Goal: Task Accomplishment & Management: Complete application form

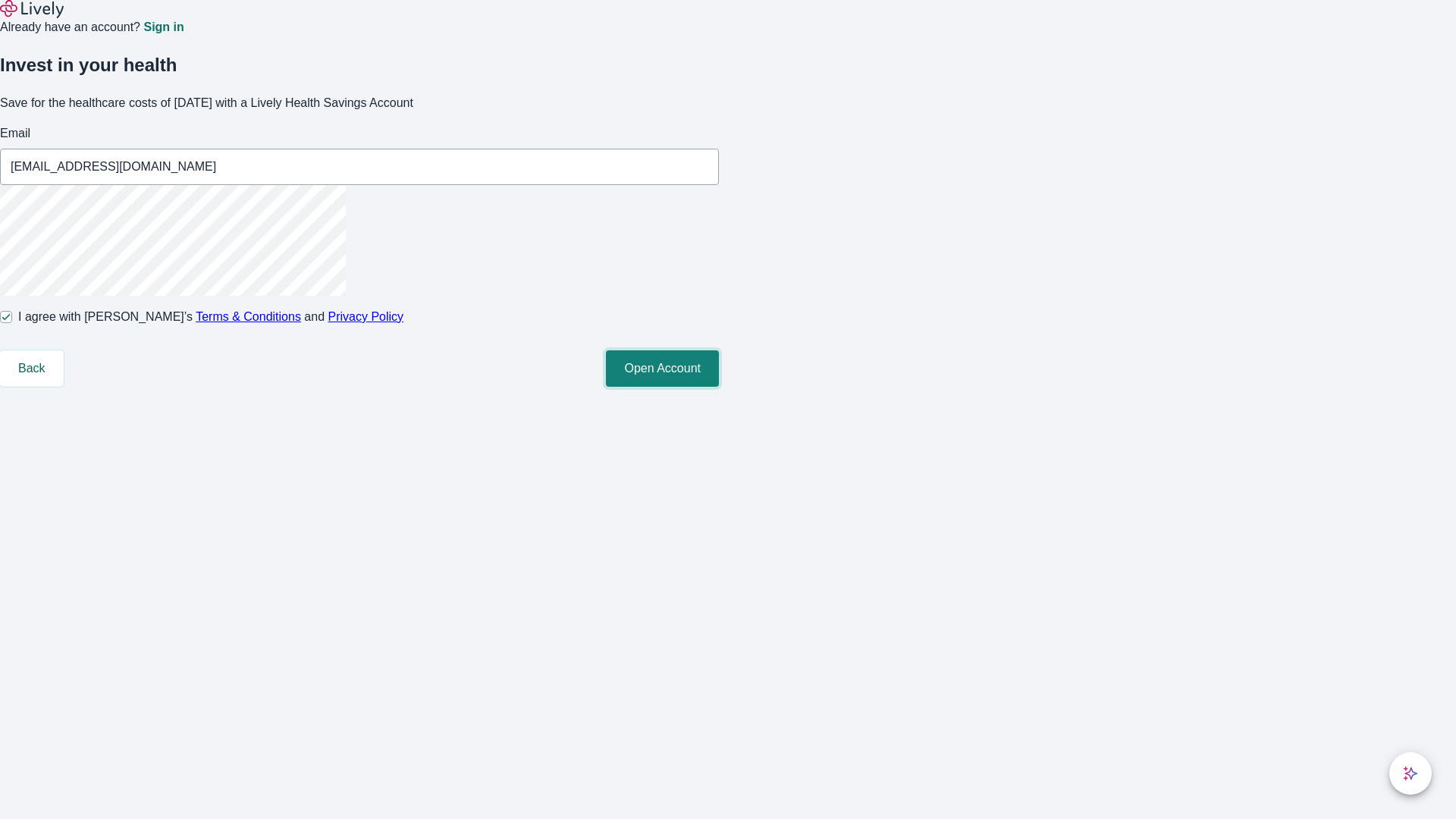
click at [719, 386] on button "Open Account" at bounding box center [662, 368] width 113 height 36
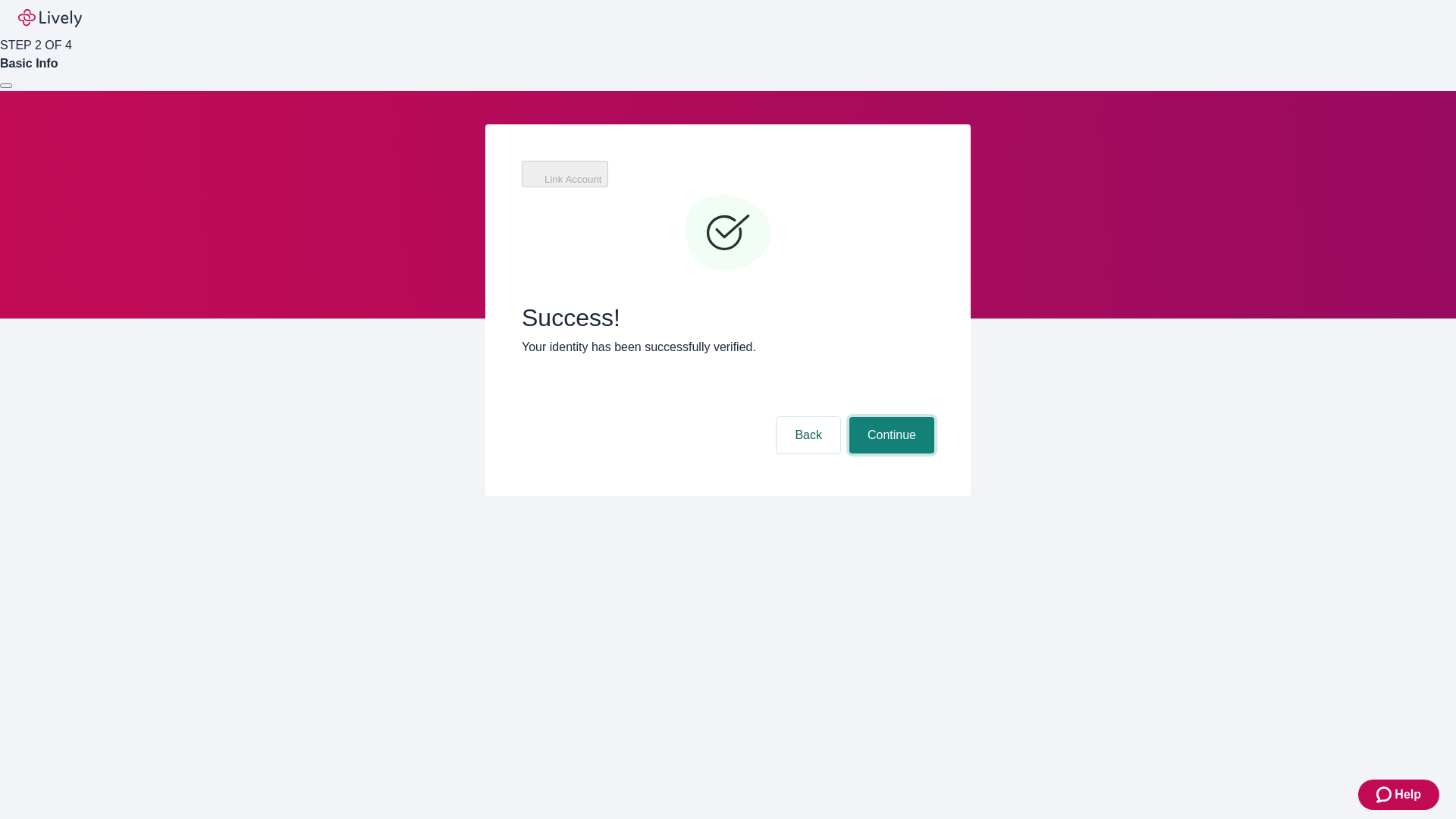
click at [890, 417] on button "Continue" at bounding box center [891, 435] width 85 height 36
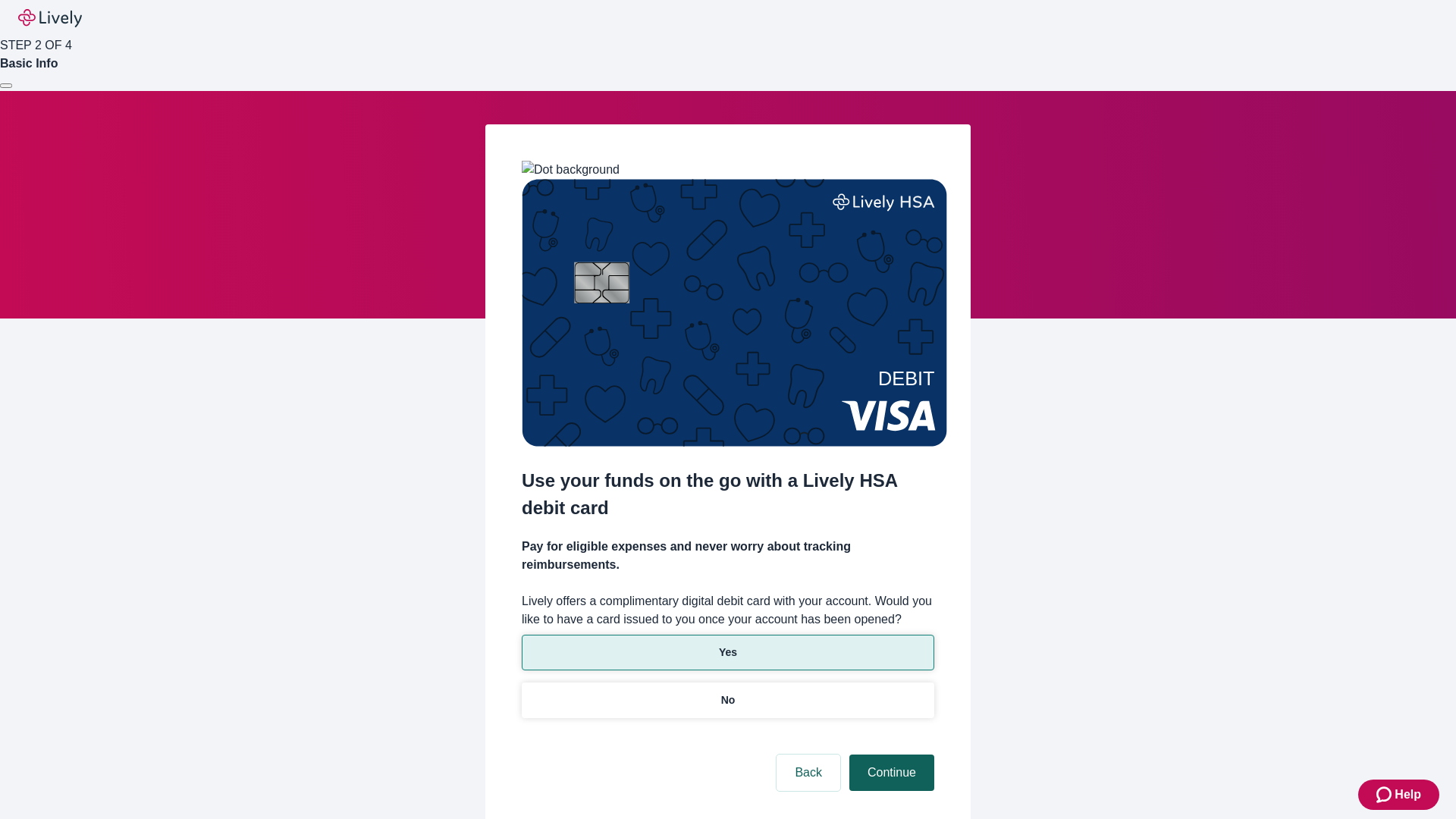
click at [727, 644] on p "Yes" at bounding box center [728, 651] width 19 height 16
click at [890, 755] on button "Continue" at bounding box center [891, 772] width 85 height 36
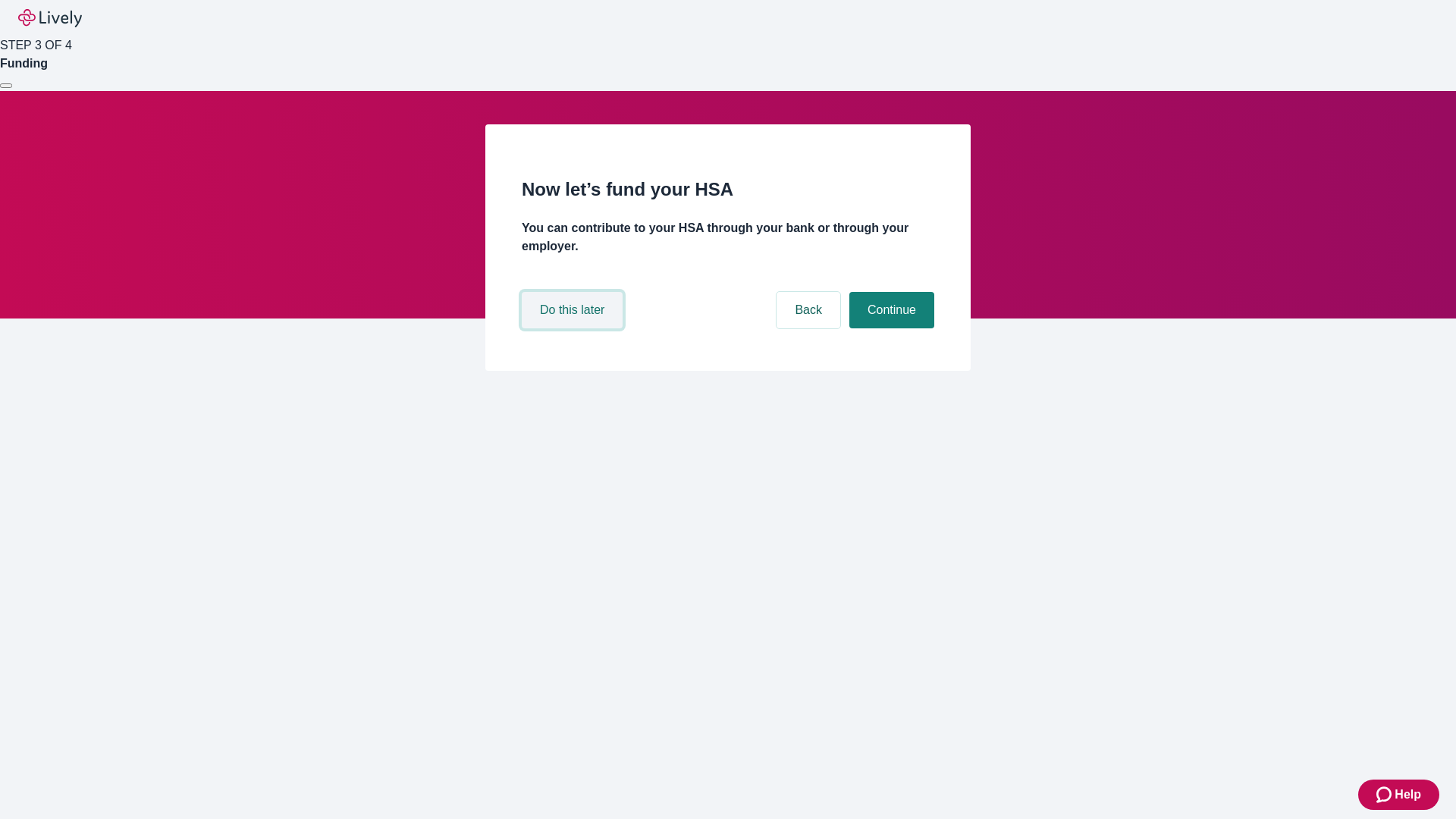
click at [574, 329] on button "Do this later" at bounding box center [572, 310] width 101 height 36
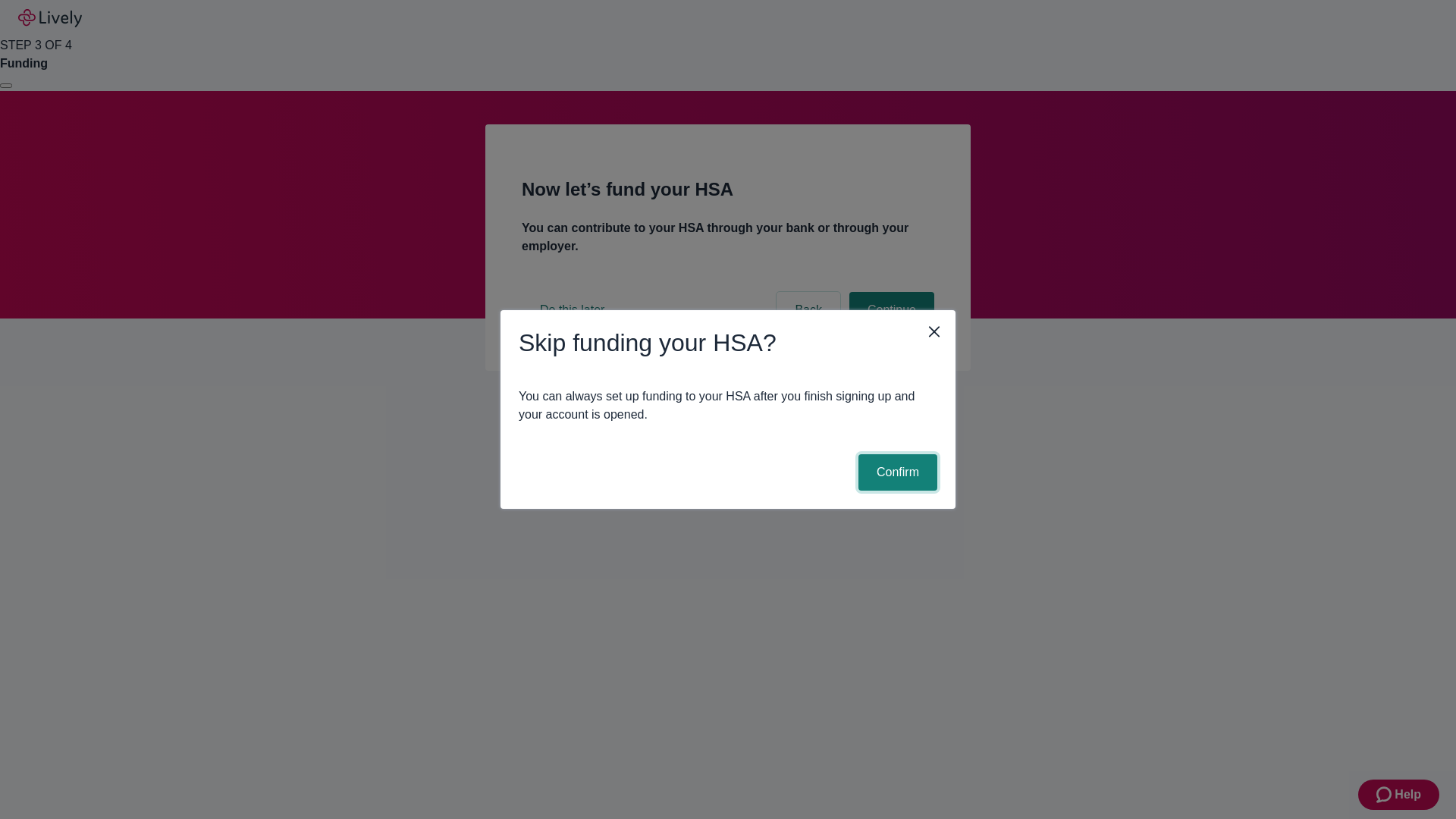
click at [896, 473] on button "Confirm" at bounding box center [897, 472] width 79 height 36
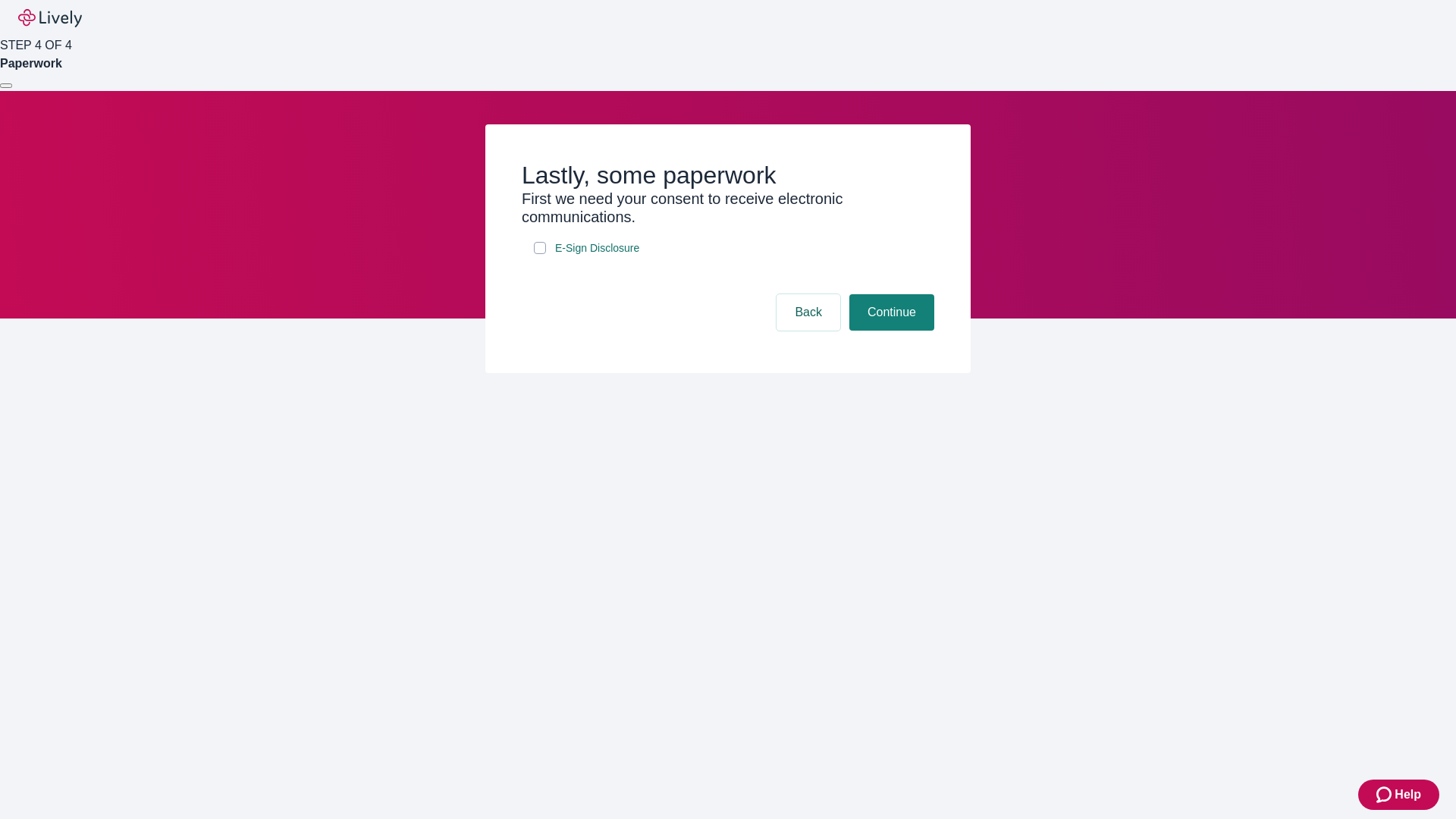
click at [540, 254] on input "E-Sign Disclosure" at bounding box center [539, 248] width 12 height 12
checkbox input "true"
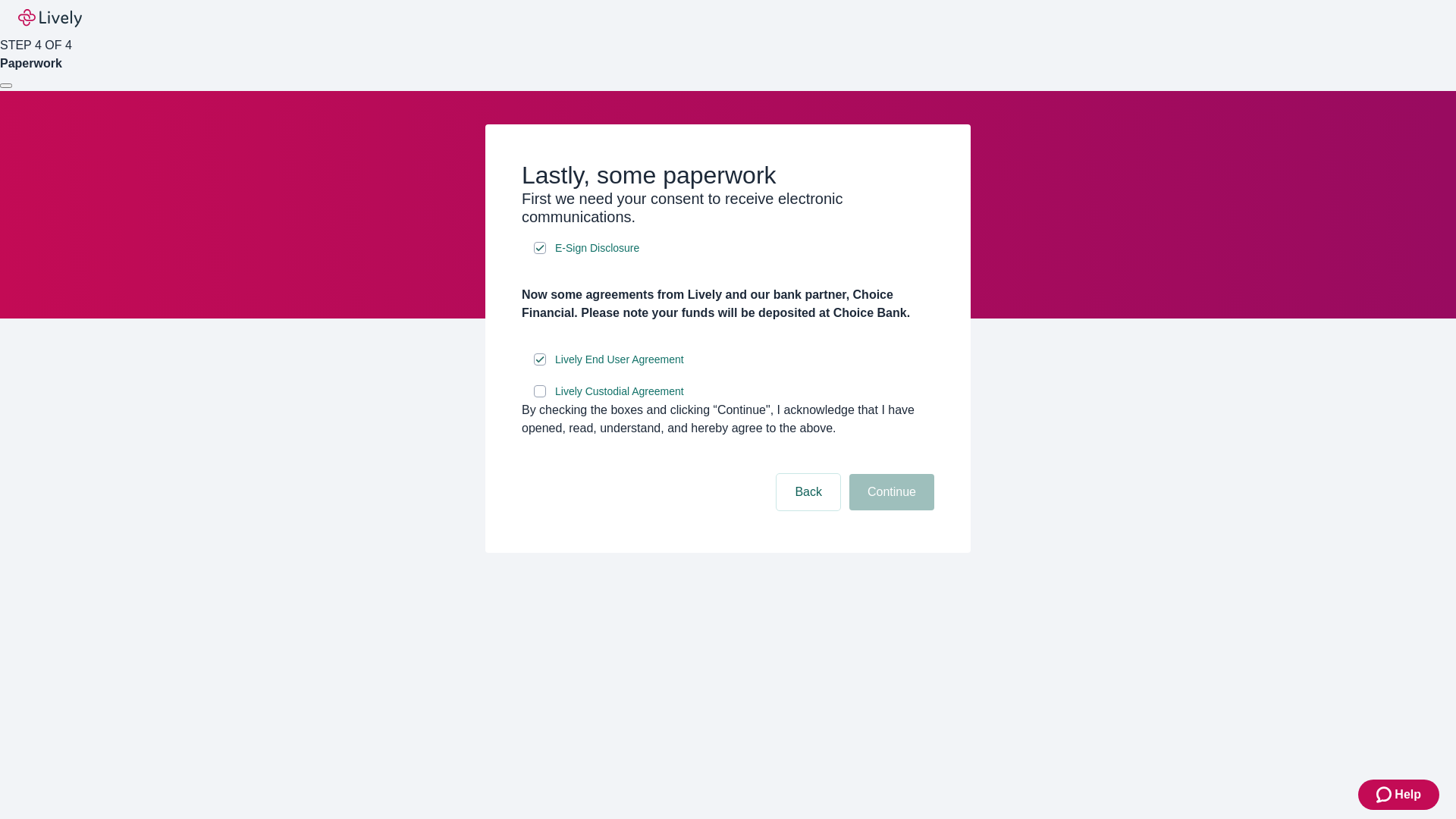
click at [540, 397] on input "Lively Custodial Agreement" at bounding box center [539, 391] width 12 height 12
checkbox input "true"
click at [890, 510] on button "Continue" at bounding box center [891, 491] width 85 height 36
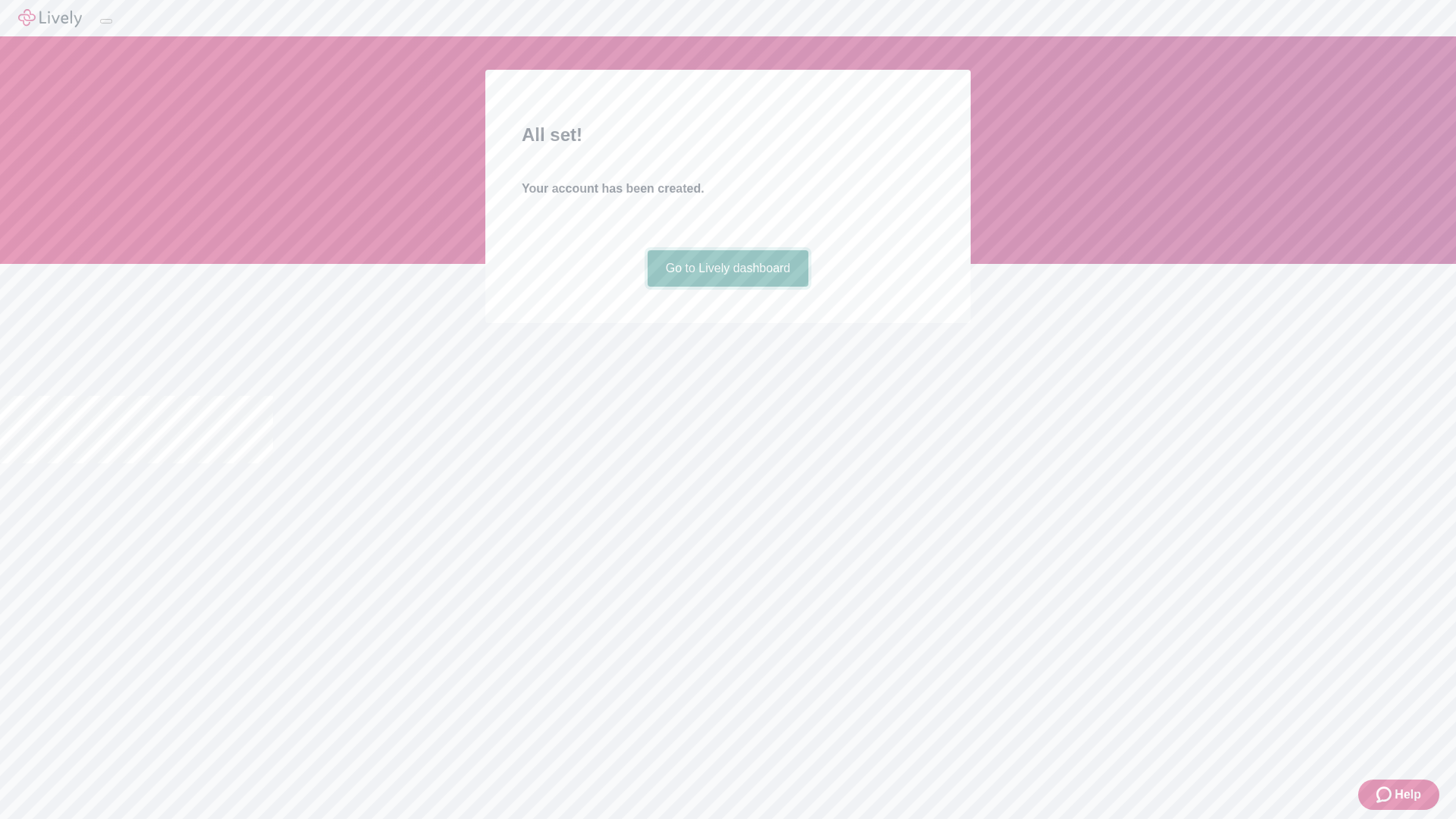
click at [727, 287] on link "Go to Lively dashboard" at bounding box center [729, 268] width 162 height 36
